Goal: Book appointment/travel/reservation

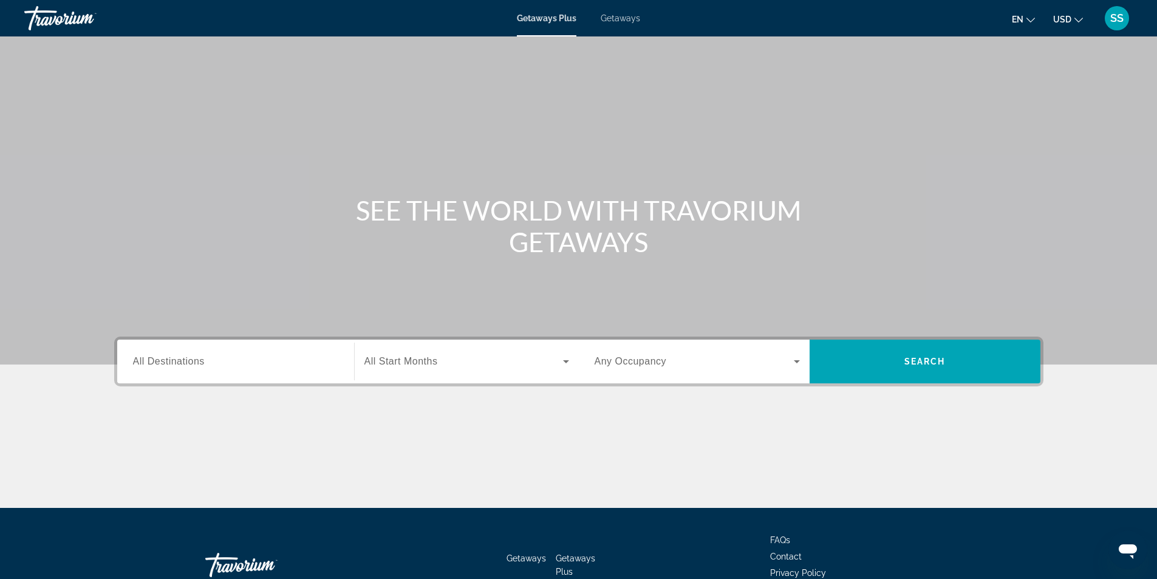
click at [623, 16] on span "Getaways" at bounding box center [620, 18] width 39 height 10
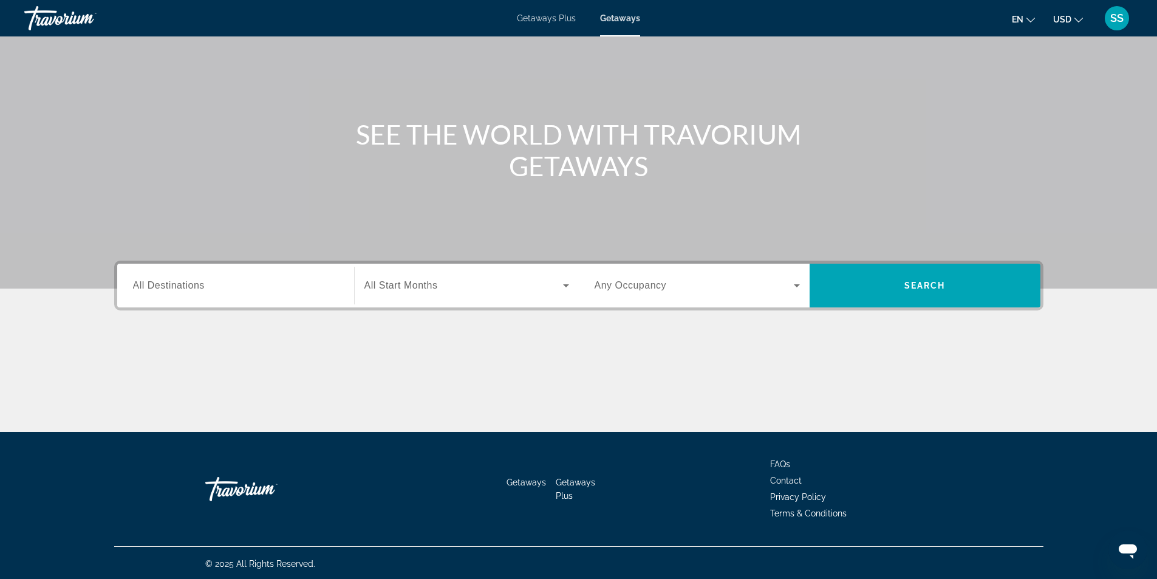
scroll to position [78, 0]
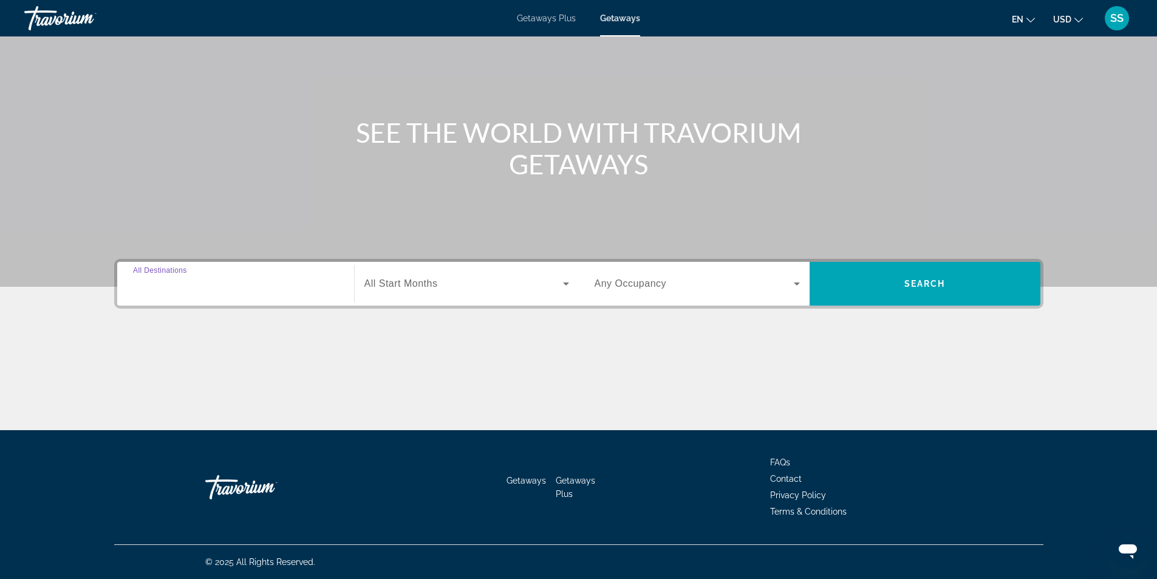
click at [308, 282] on input "Destination All Destinations" at bounding box center [235, 284] width 205 height 15
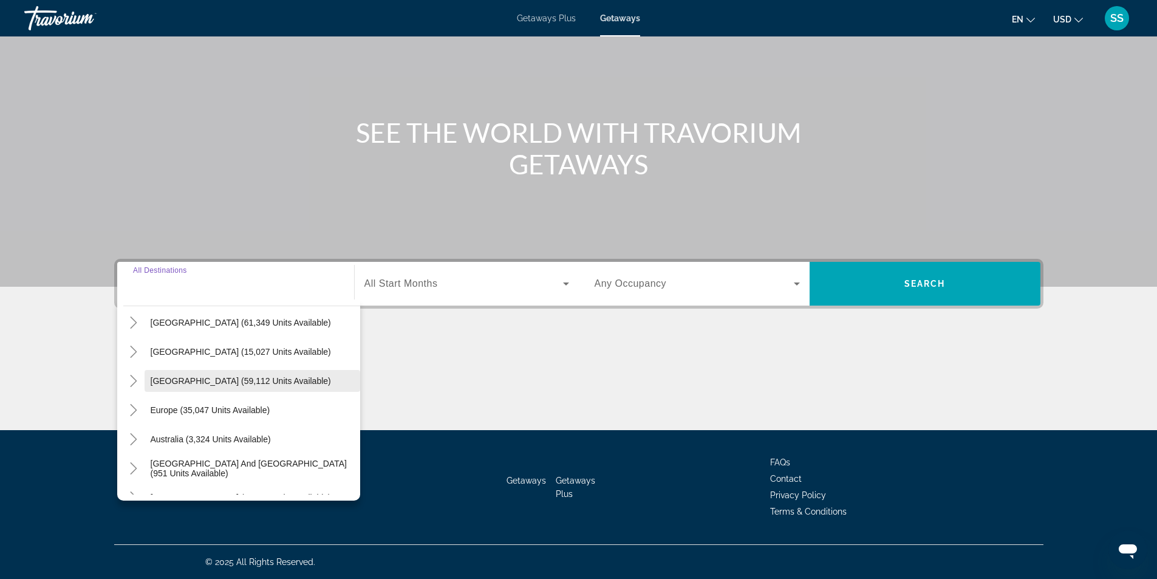
scroll to position [121, 0]
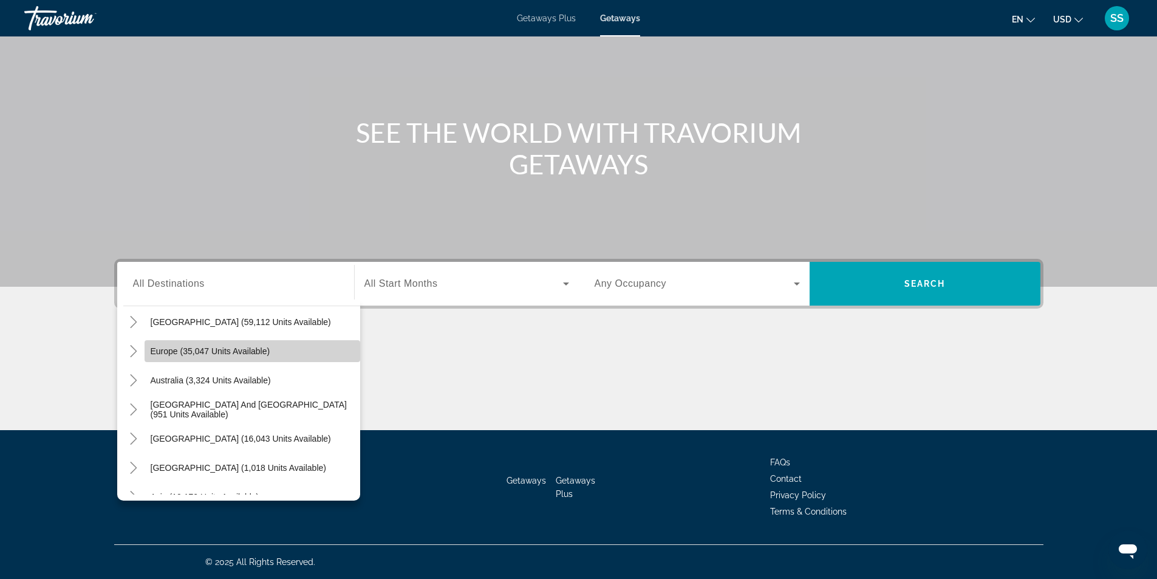
click at [280, 355] on span "Search widget" at bounding box center [253, 350] width 216 height 29
type input "**********"
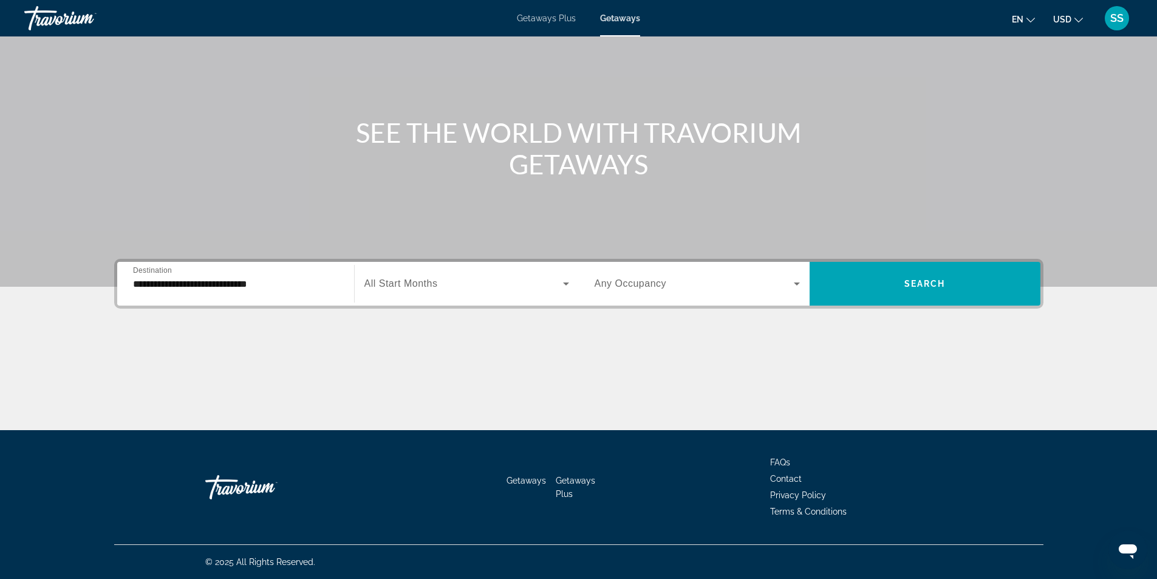
click at [658, 281] on span "Any Occupancy" at bounding box center [631, 283] width 72 height 10
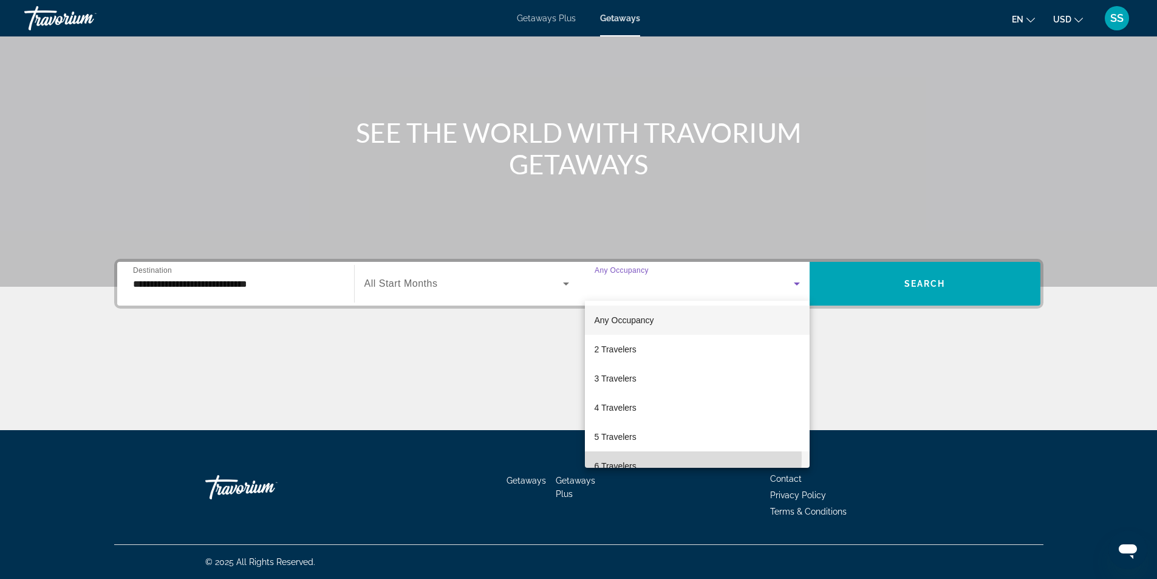
click at [623, 457] on mat-option "6 Travelers" at bounding box center [697, 465] width 225 height 29
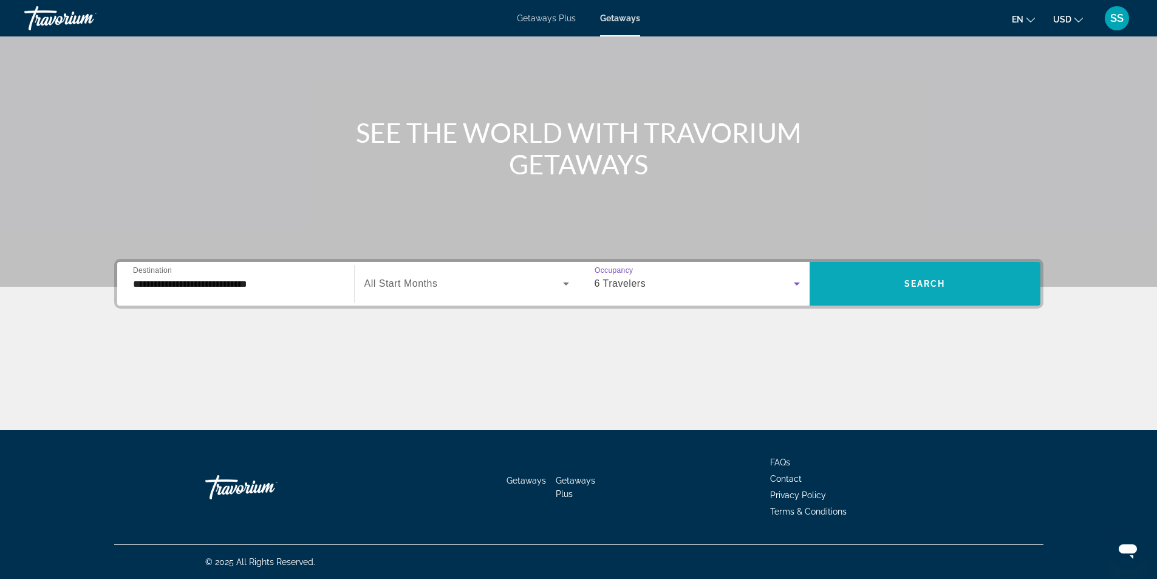
click at [961, 273] on span "Search widget" at bounding box center [924, 283] width 231 height 29
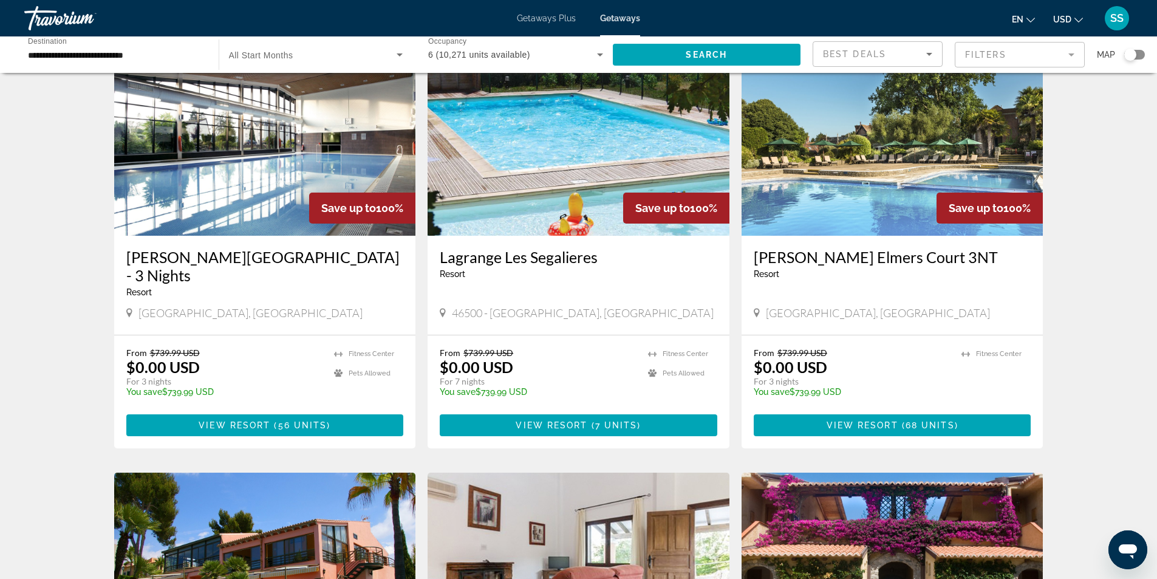
scroll to position [1154, 0]
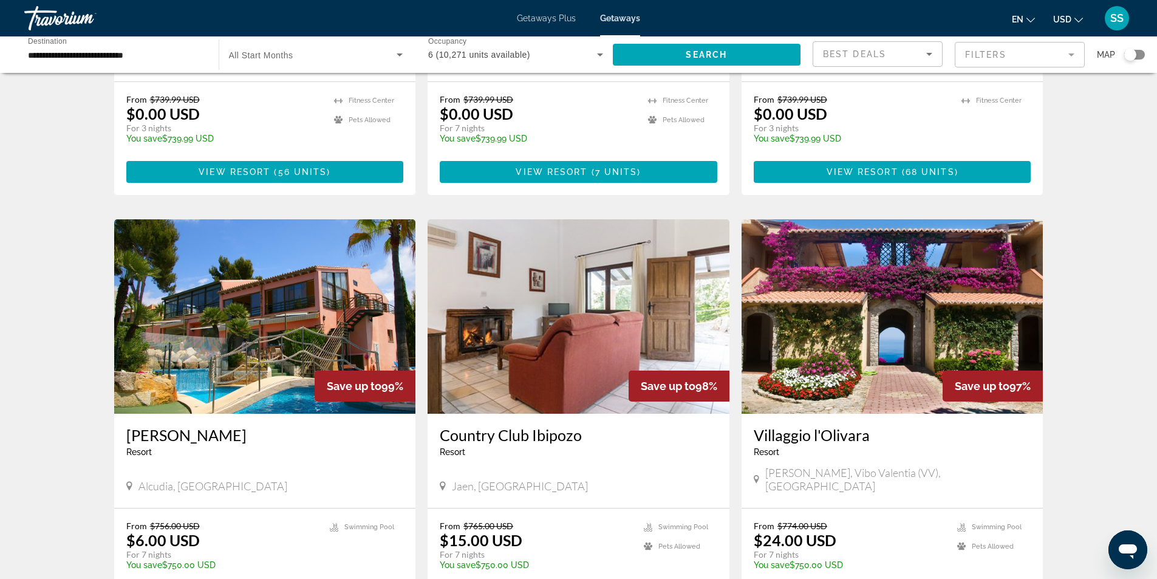
click at [939, 276] on img "Main content" at bounding box center [892, 316] width 302 height 194
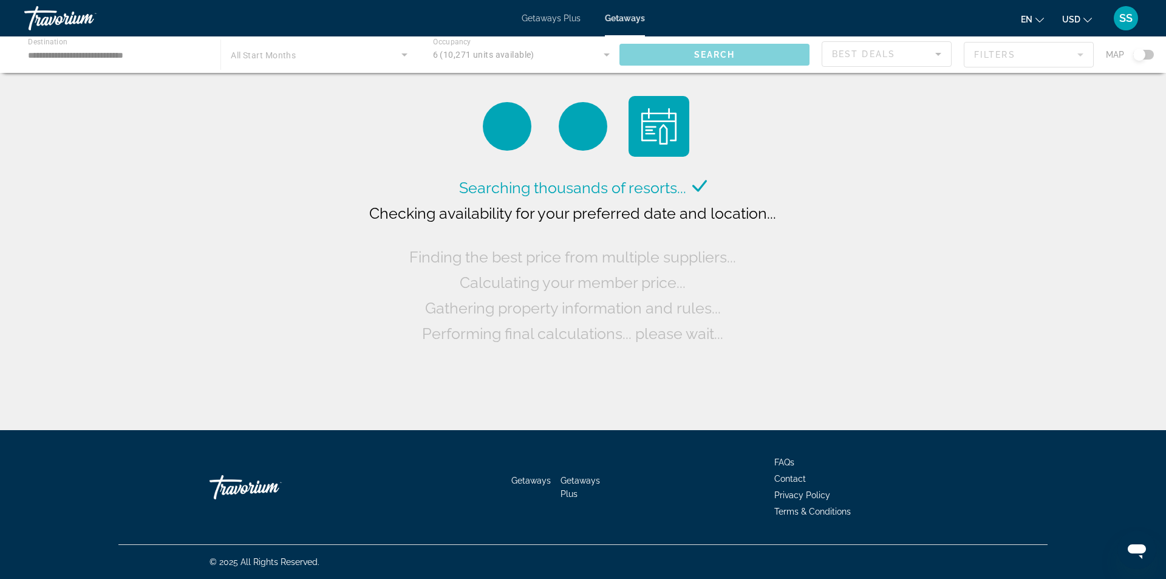
click at [1148, 55] on div "Main content" at bounding box center [583, 54] width 1166 height 36
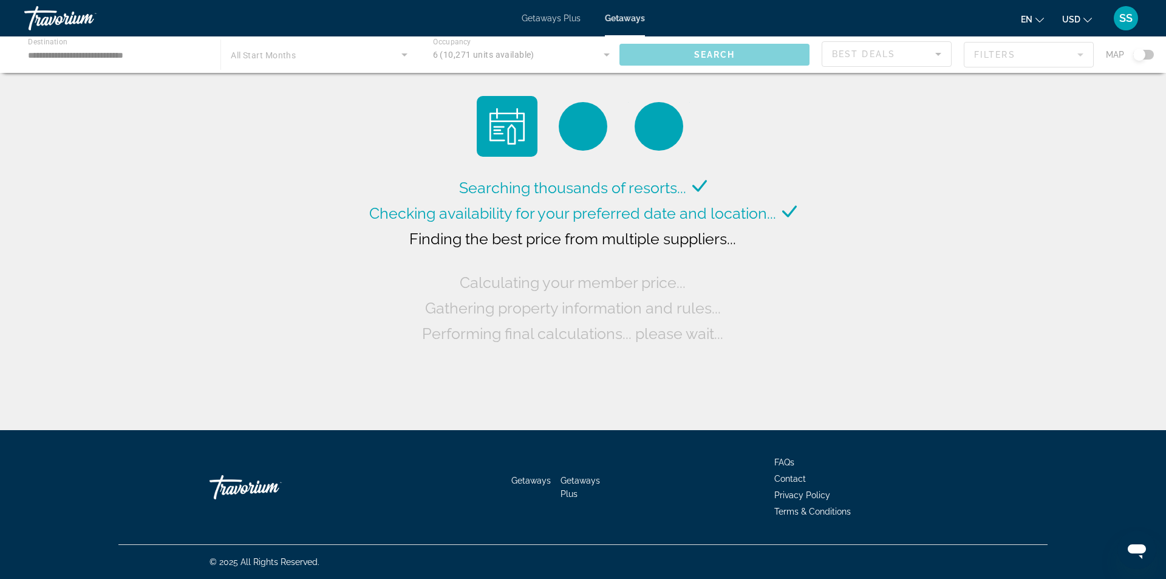
click at [1148, 55] on div "Main content" at bounding box center [583, 54] width 1166 height 36
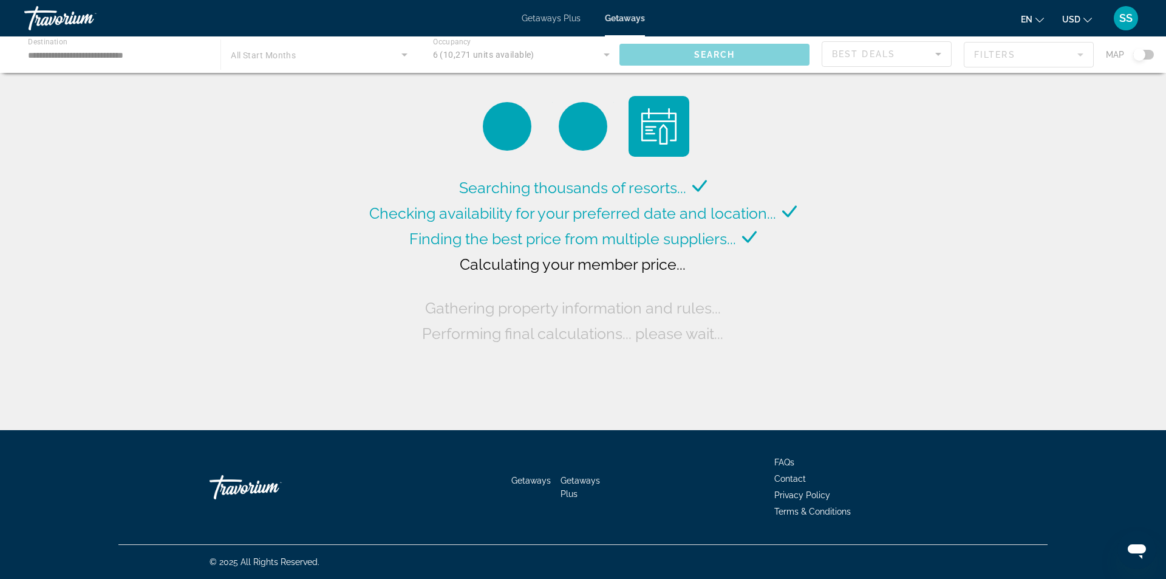
click at [1148, 55] on div "Main content" at bounding box center [583, 54] width 1166 height 36
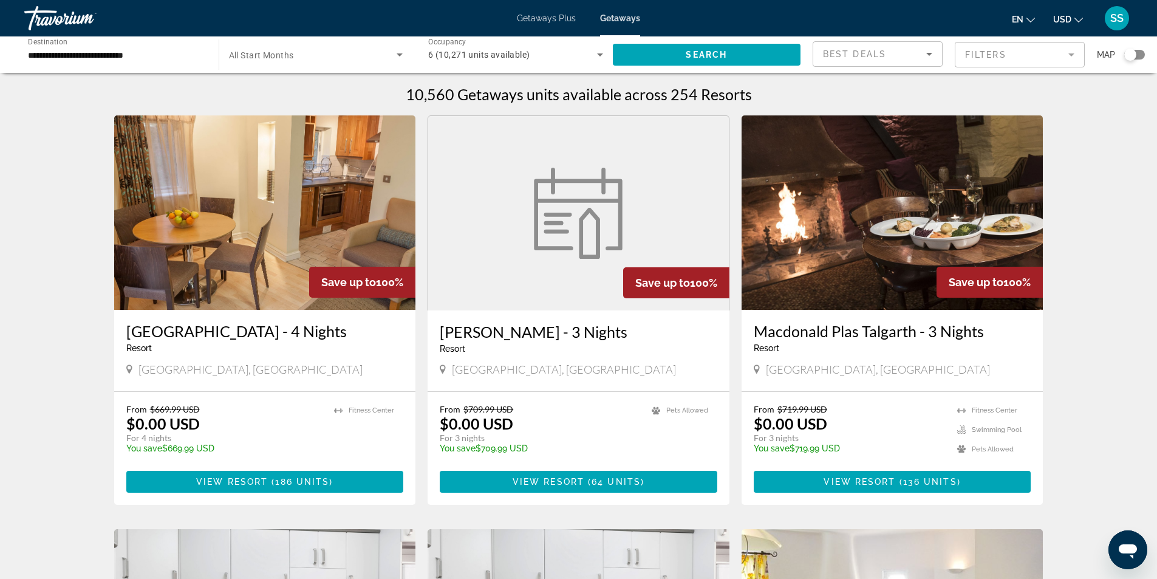
click at [1147, 53] on div "**********" at bounding box center [578, 54] width 1157 height 36
click at [1141, 58] on div "Search widget" at bounding box center [1134, 55] width 21 height 10
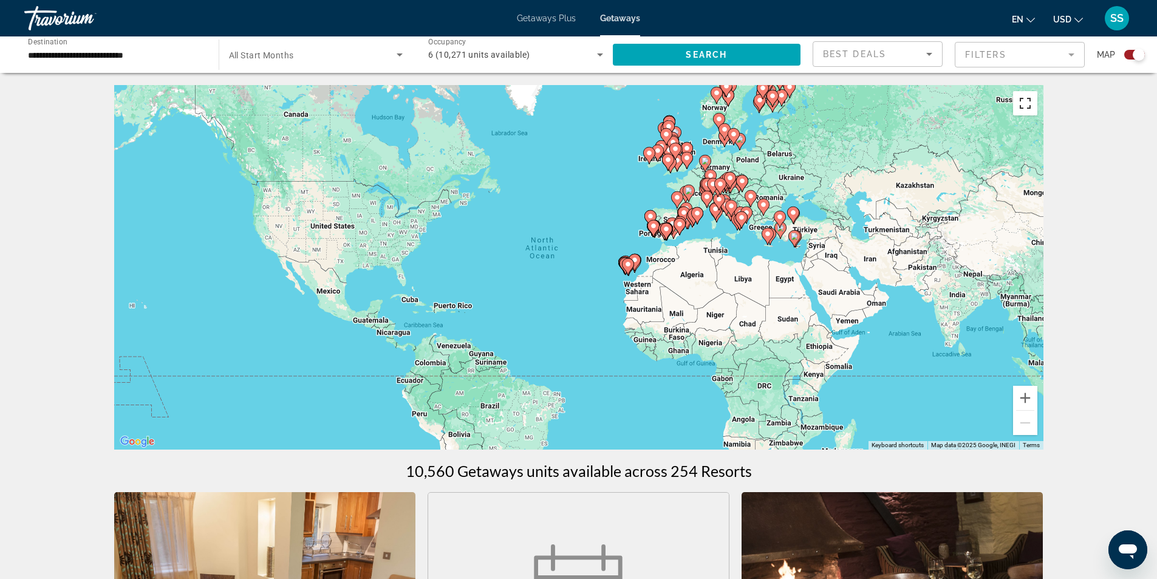
click at [1029, 97] on button "Toggle fullscreen view" at bounding box center [1025, 103] width 24 height 24
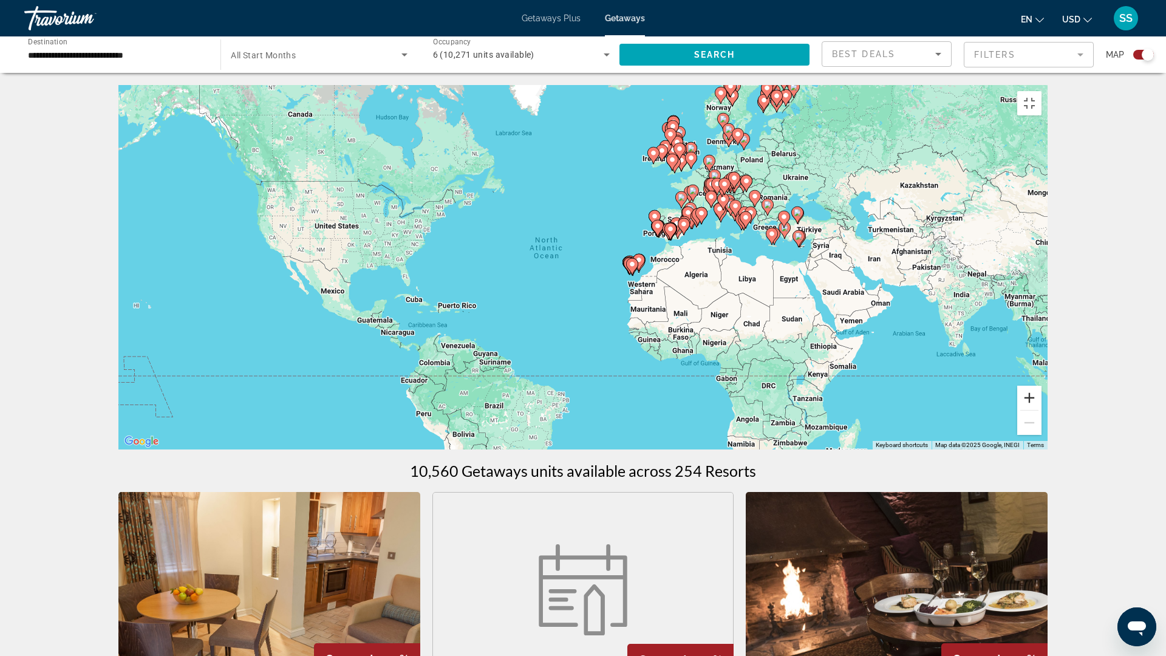
click at [1041, 410] on button "Zoom in" at bounding box center [1029, 398] width 24 height 24
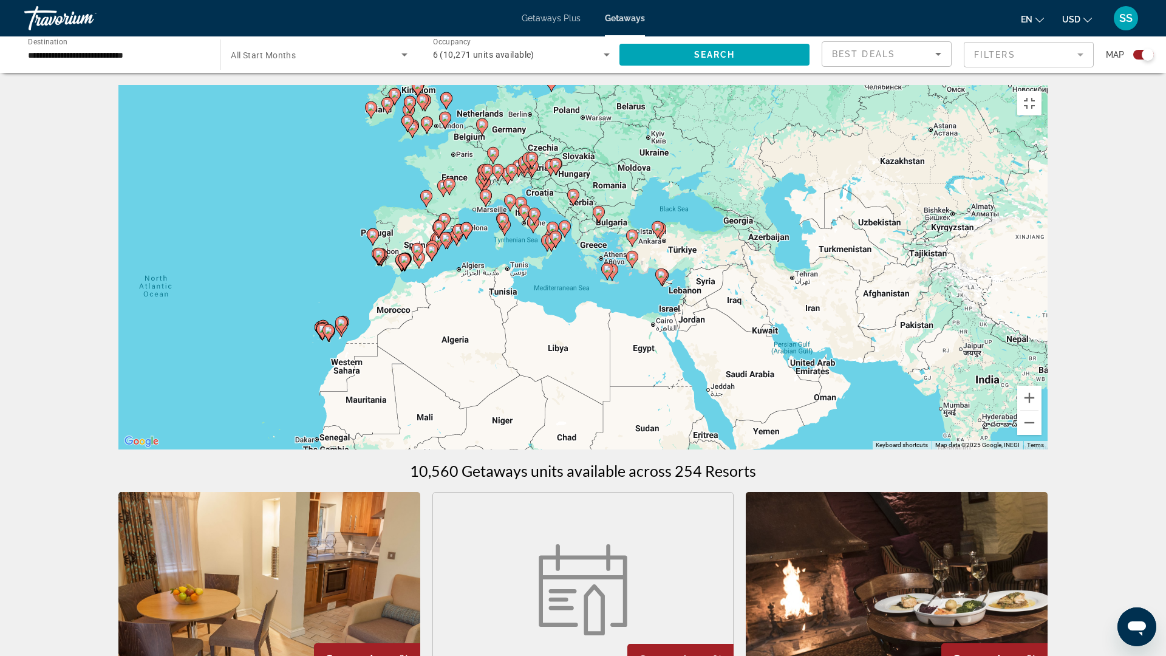
drag, startPoint x: 996, startPoint y: 483, endPoint x: 642, endPoint y: 540, distance: 358.7
click at [642, 449] on div "To activate drag with keyboard, press Alt + Enter. Once in keyboard drag state,…" at bounding box center [582, 267] width 929 height 364
click at [1041, 410] on button "Zoom in" at bounding box center [1029, 398] width 24 height 24
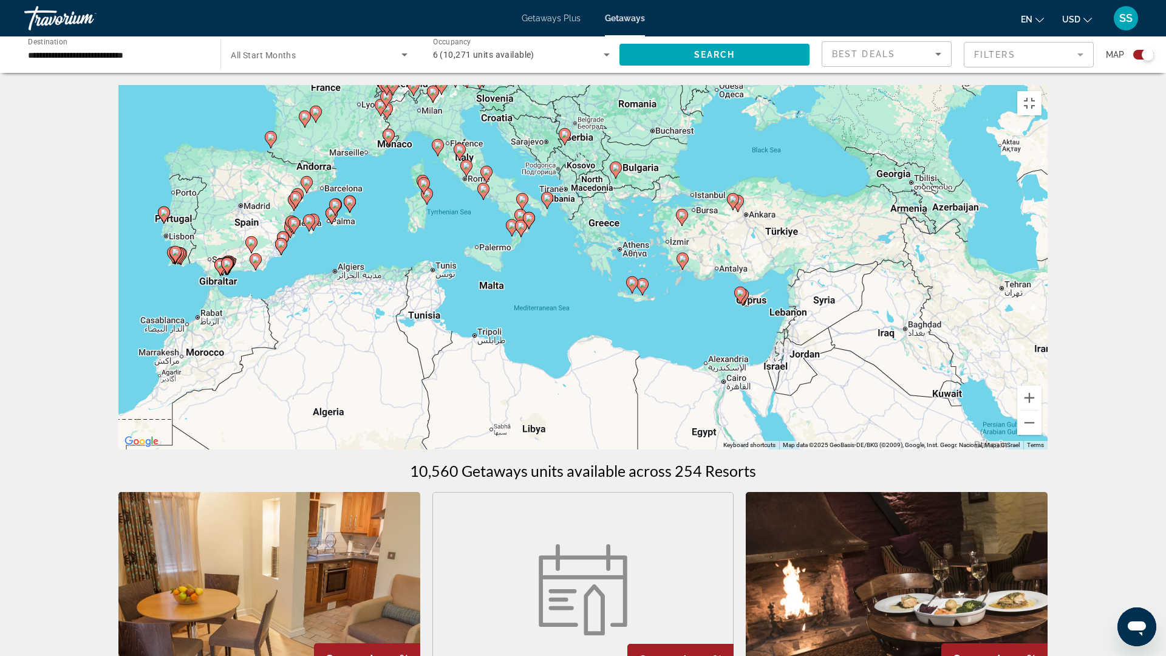
click at [684, 262] on image "Main content" at bounding box center [682, 258] width 7 height 7
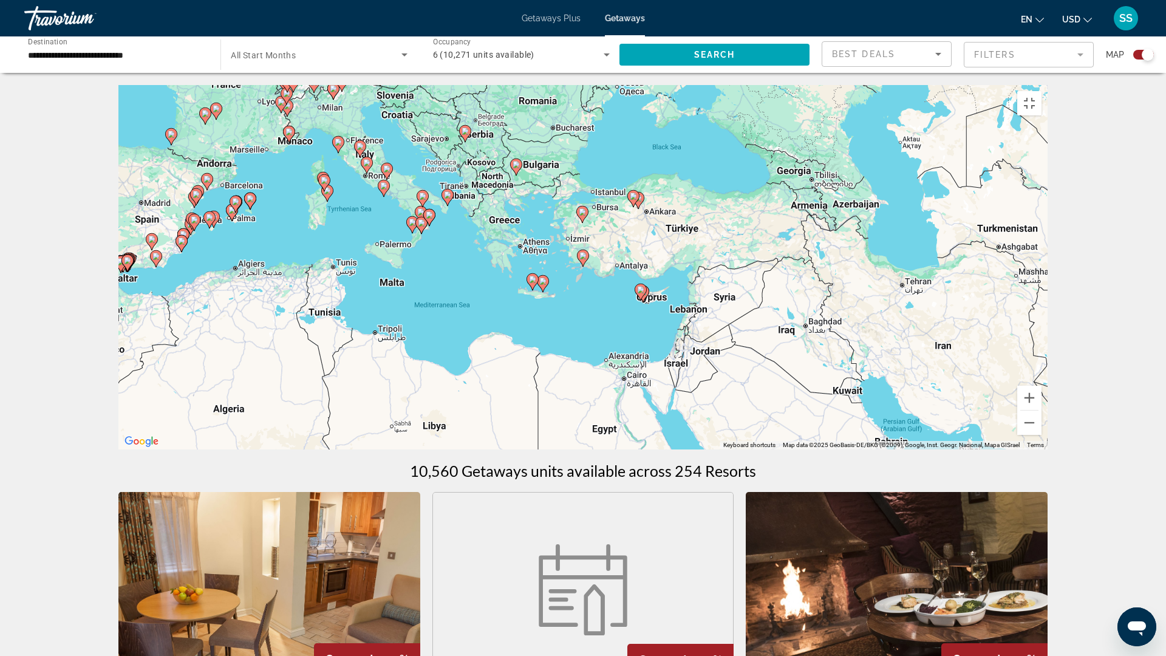
click at [581, 267] on gmp-advanced-marker "Main content" at bounding box center [583, 258] width 12 height 18
type input "**********"
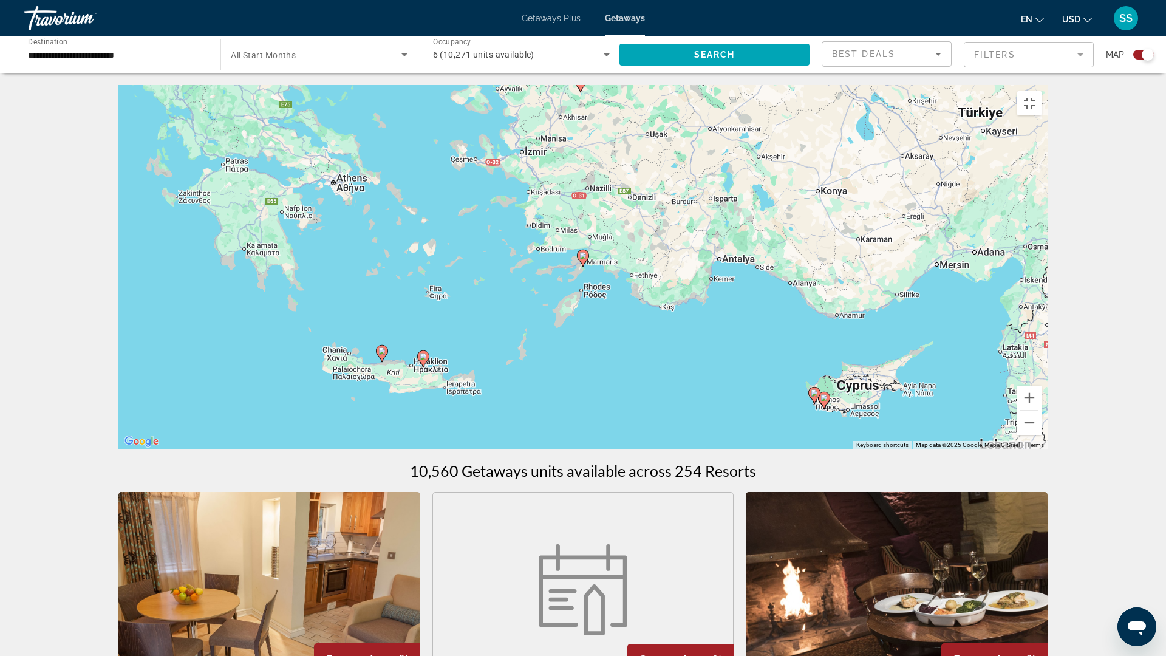
click at [582, 266] on icon "Main content" at bounding box center [583, 258] width 11 height 16
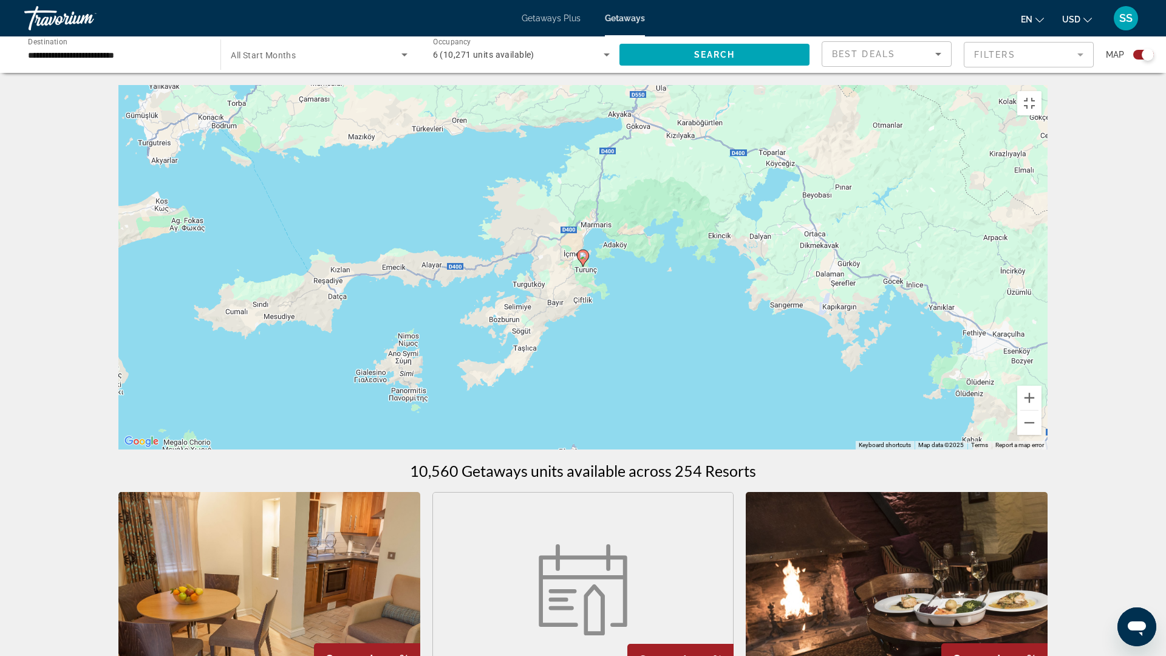
click at [582, 266] on icon "Main content" at bounding box center [583, 258] width 11 height 16
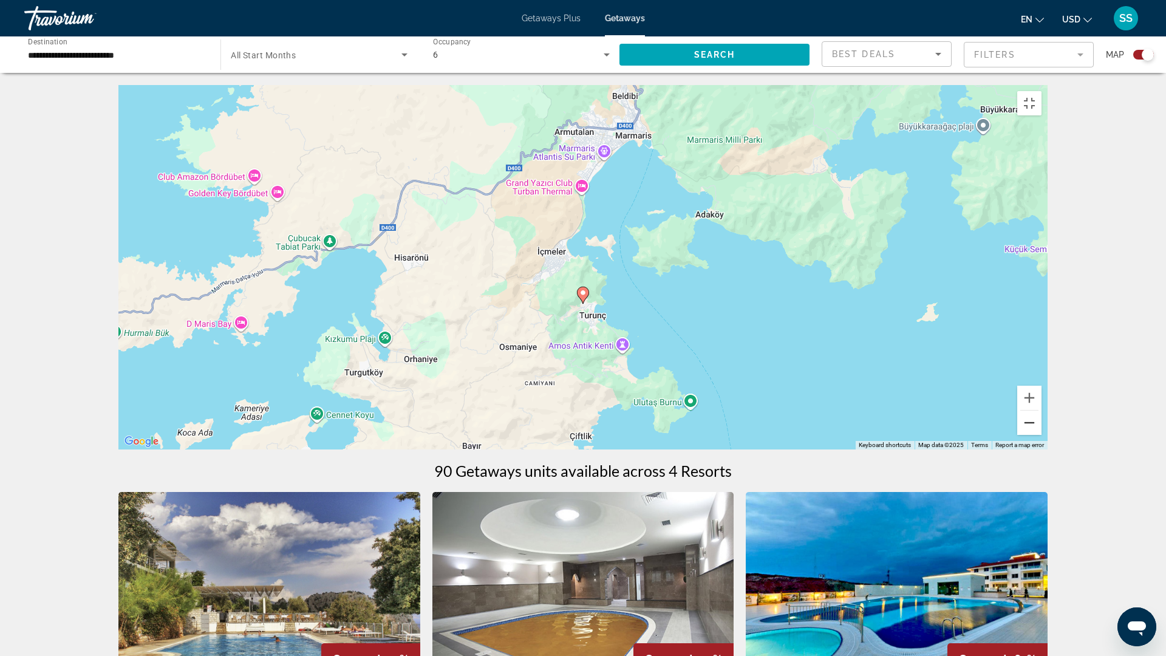
click at [1041, 435] on button "Zoom out" at bounding box center [1029, 423] width 24 height 24
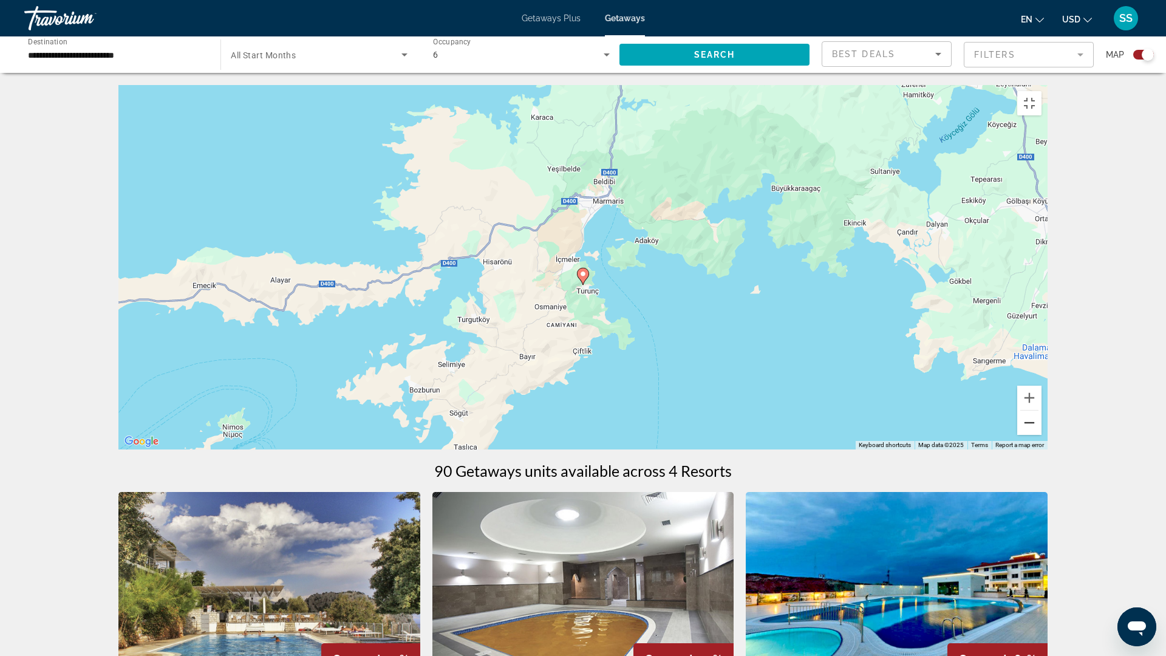
click at [1041, 435] on button "Zoom out" at bounding box center [1029, 423] width 24 height 24
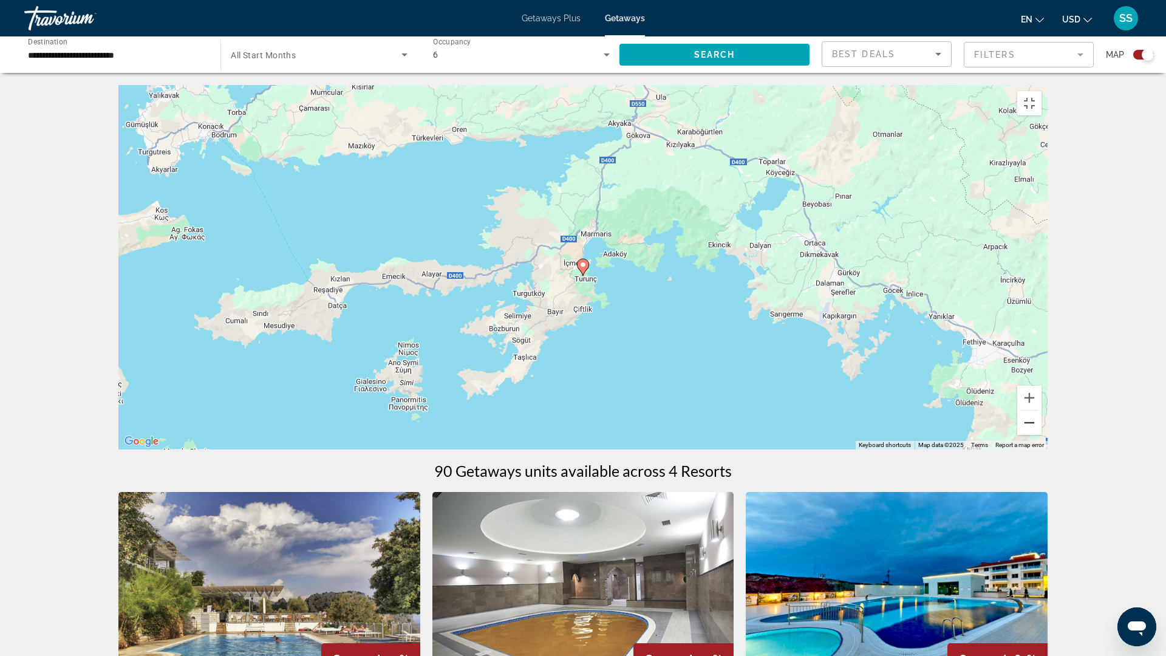
click at [1041, 435] on button "Zoom out" at bounding box center [1029, 423] width 24 height 24
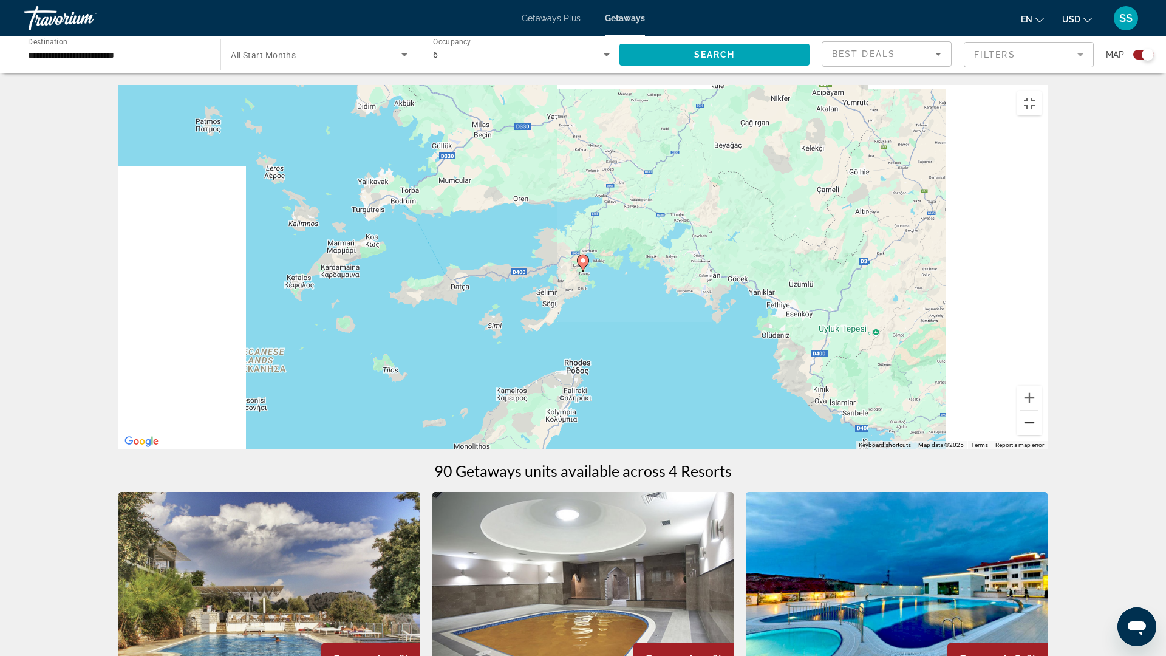
click at [1041, 435] on button "Zoom out" at bounding box center [1029, 423] width 24 height 24
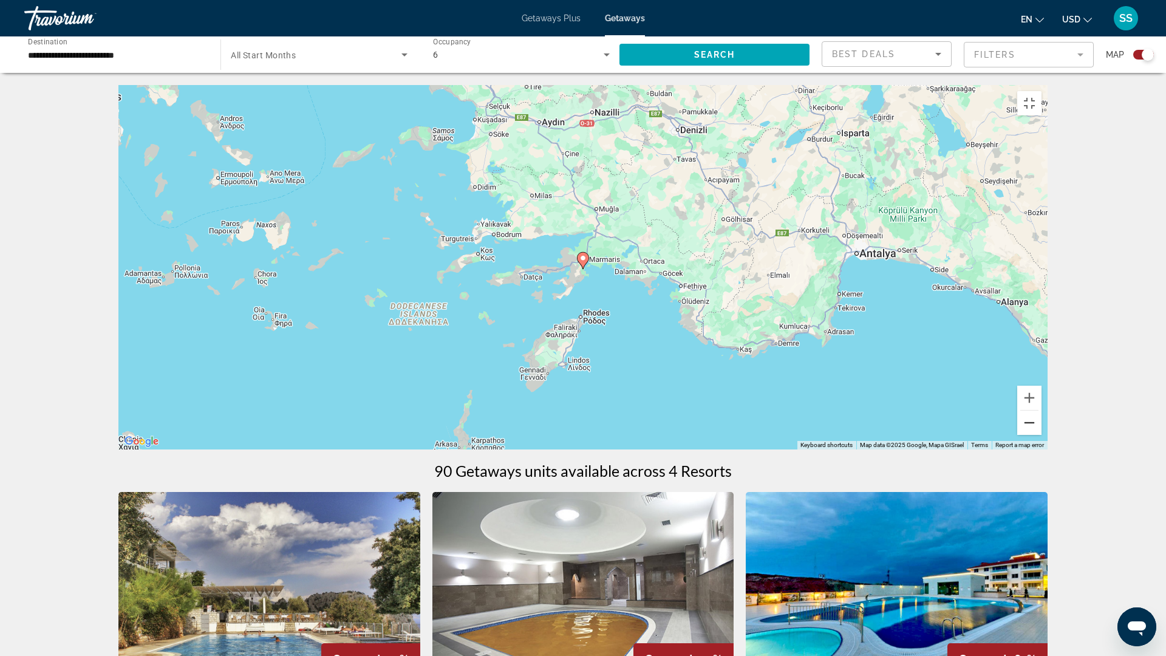
click at [1041, 435] on button "Zoom out" at bounding box center [1029, 423] width 24 height 24
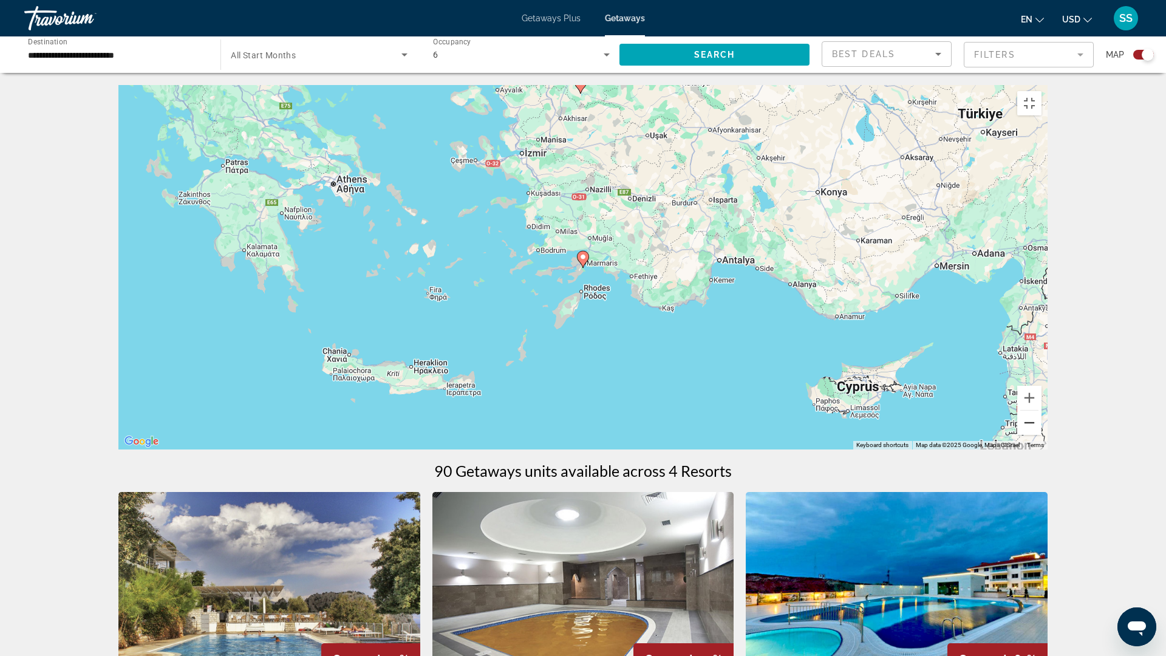
click at [1041, 435] on button "Zoom out" at bounding box center [1029, 423] width 24 height 24
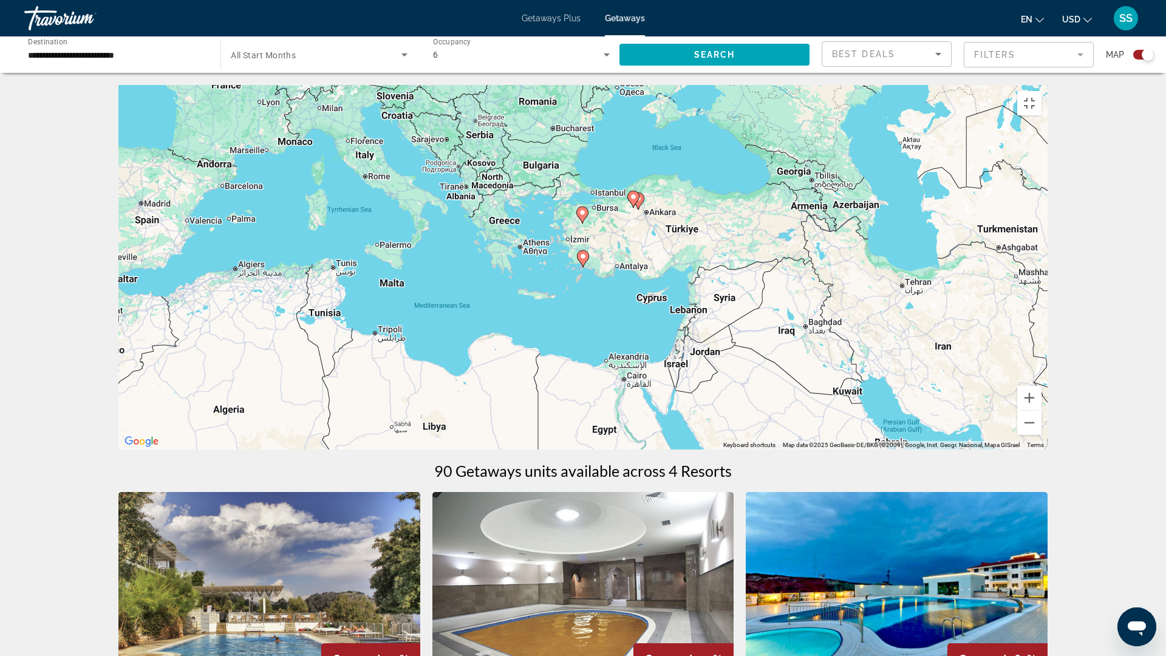
click at [582, 216] on image "Main content" at bounding box center [582, 212] width 7 height 7
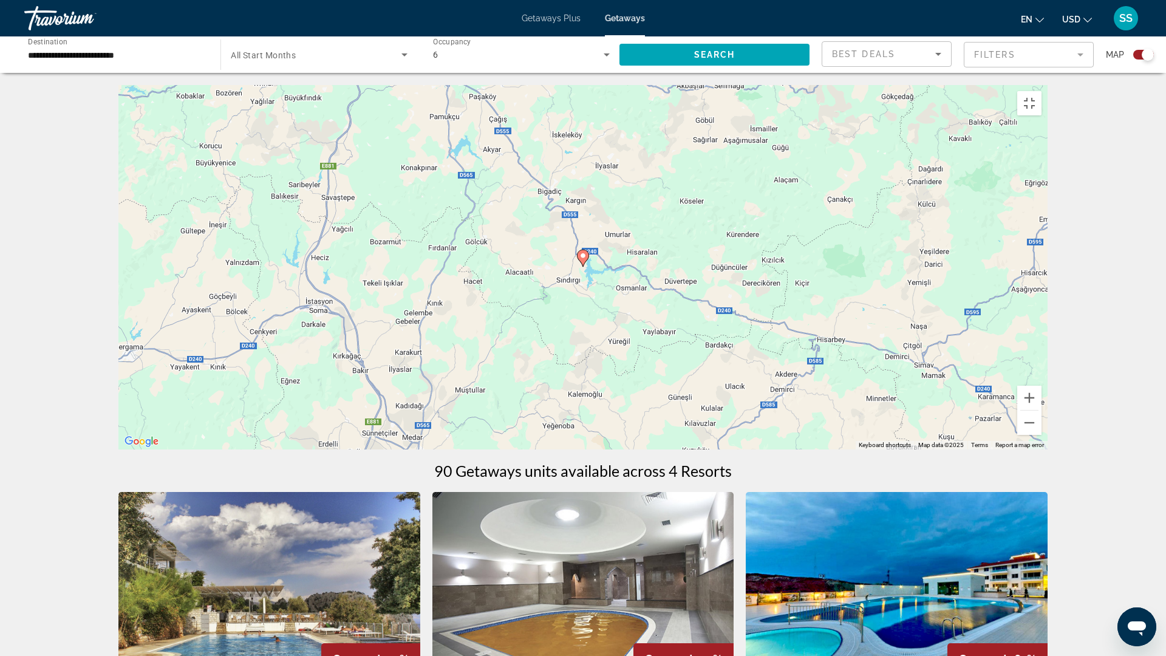
click at [584, 266] on icon "Main content" at bounding box center [583, 258] width 11 height 16
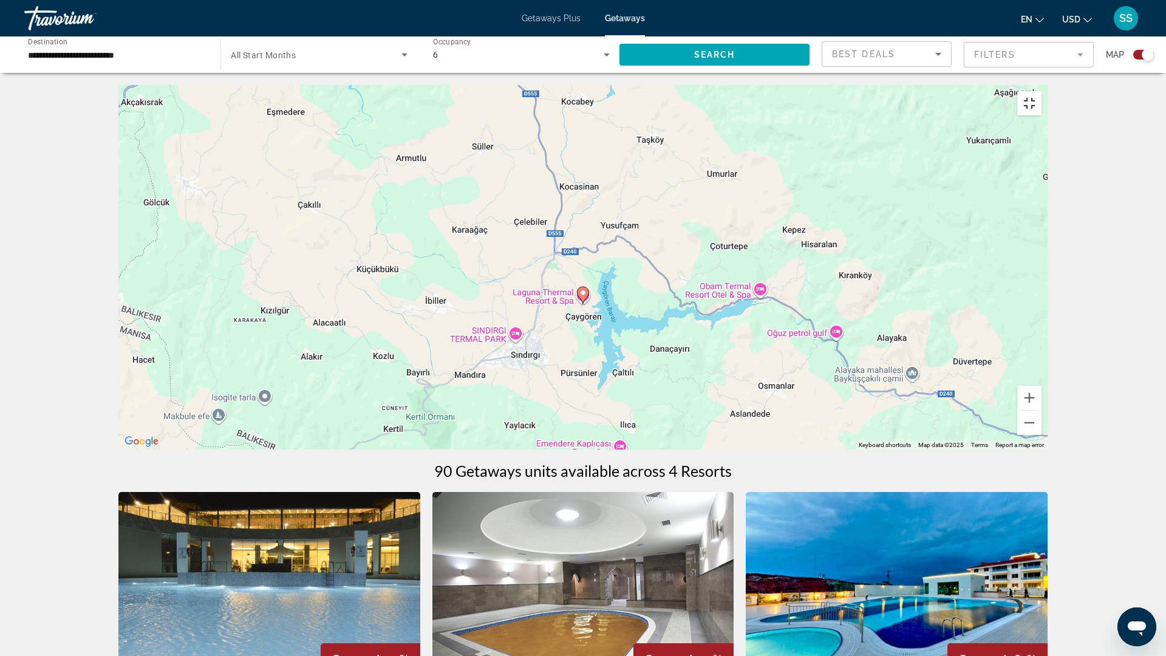
click at [1041, 91] on button "Toggle fullscreen view" at bounding box center [1029, 103] width 24 height 24
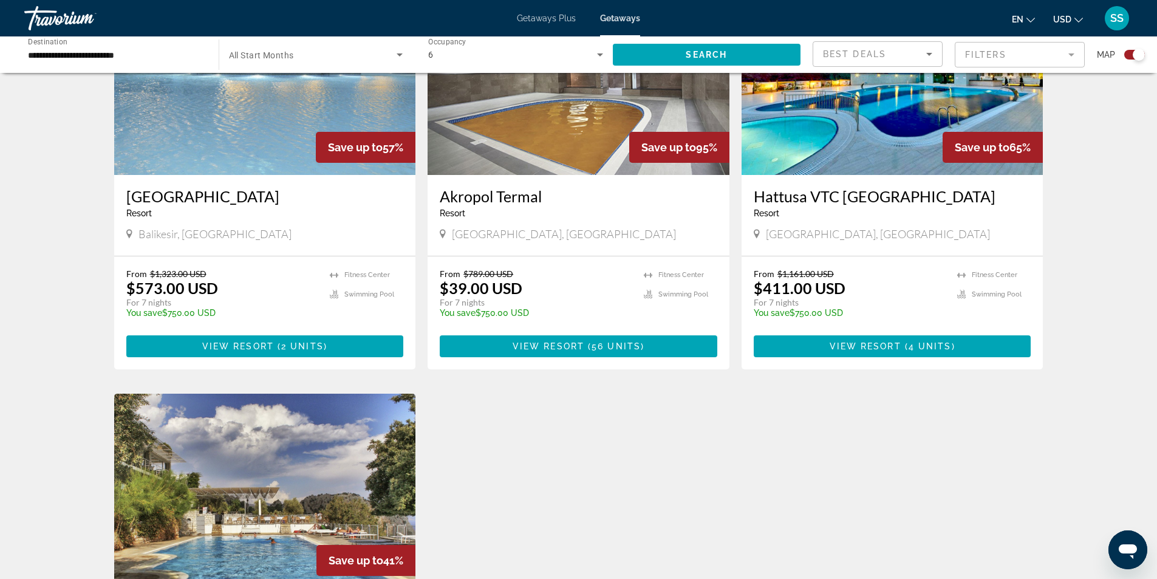
scroll to position [147, 0]
